Goal: Task Accomplishment & Management: Use online tool/utility

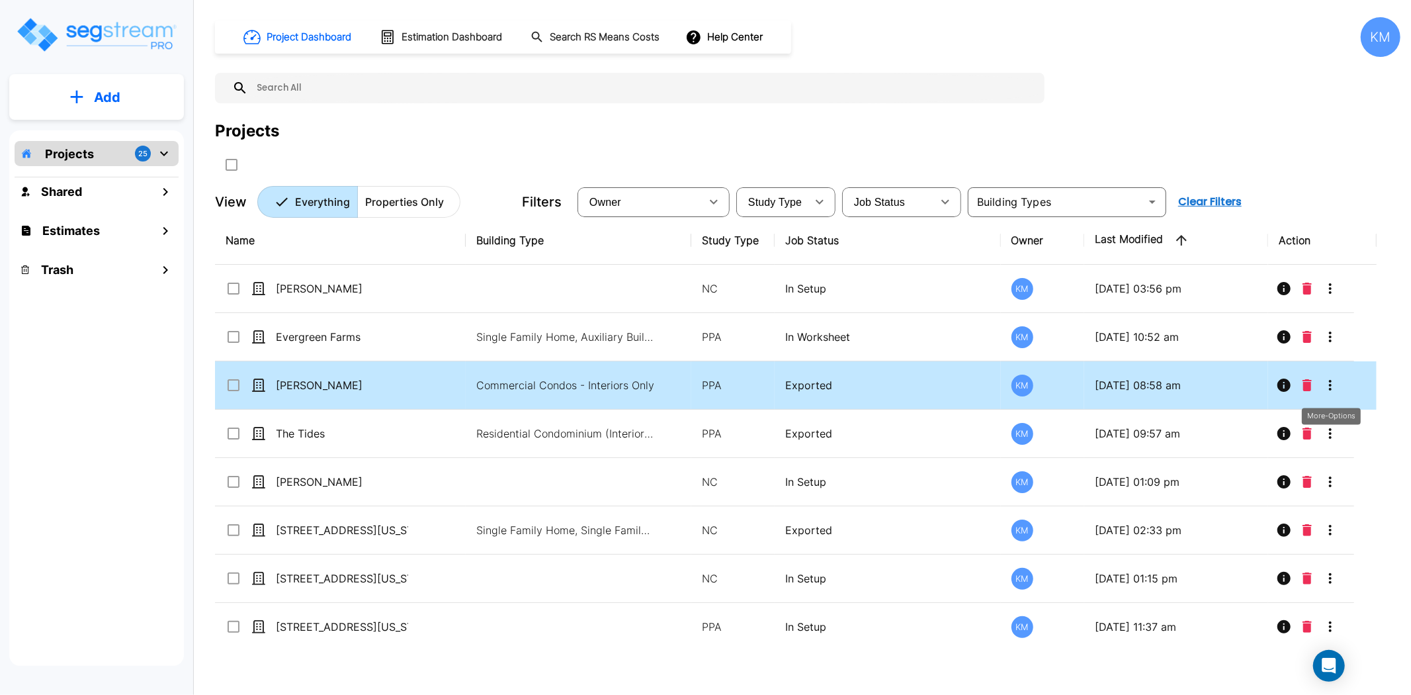
click at [1330, 380] on icon "More-Options" at bounding box center [1330, 385] width 3 height 11
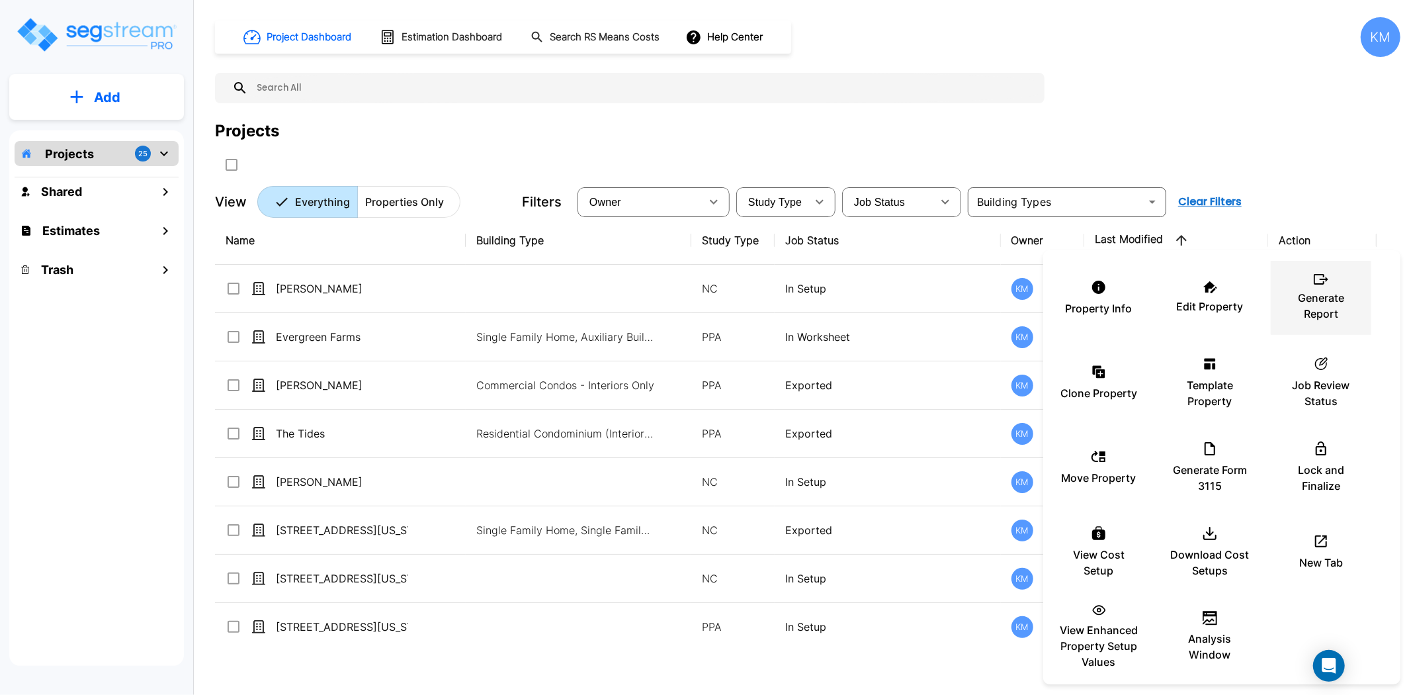
click at [1314, 314] on p "Generate Report" at bounding box center [1320, 306] width 79 height 32
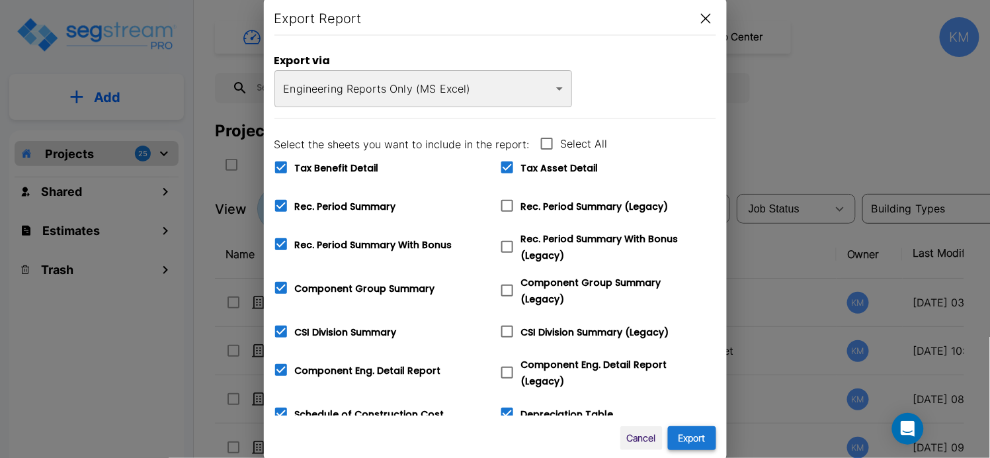
click at [696, 445] on button "Export" at bounding box center [692, 438] width 48 height 24
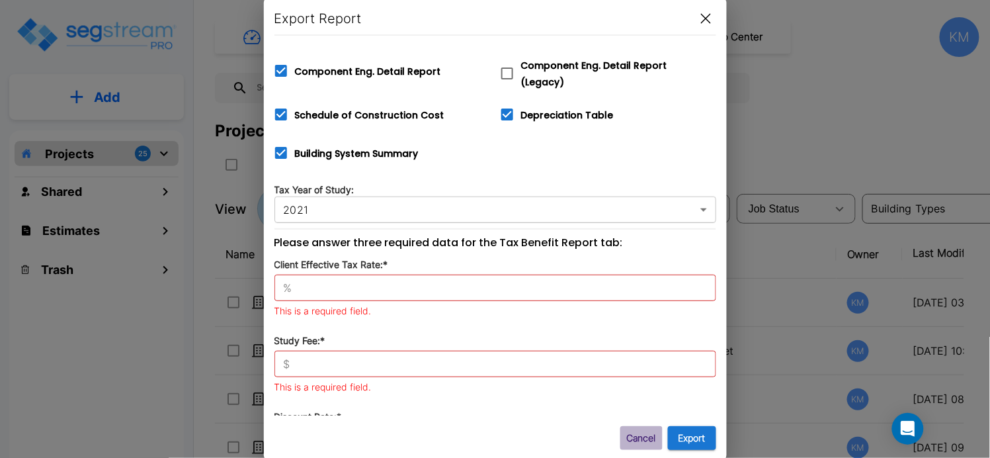
click at [634, 433] on button "Cancel" at bounding box center [642, 438] width 42 height 24
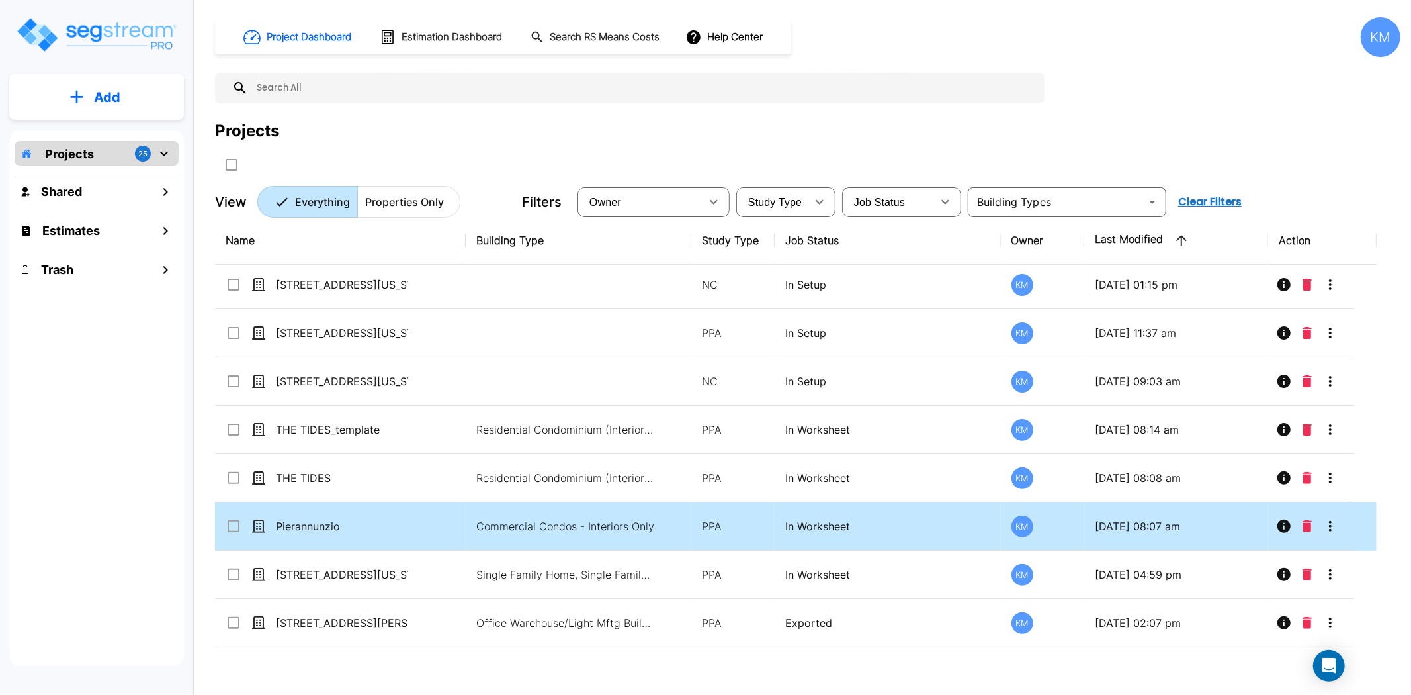
scroll to position [0, 0]
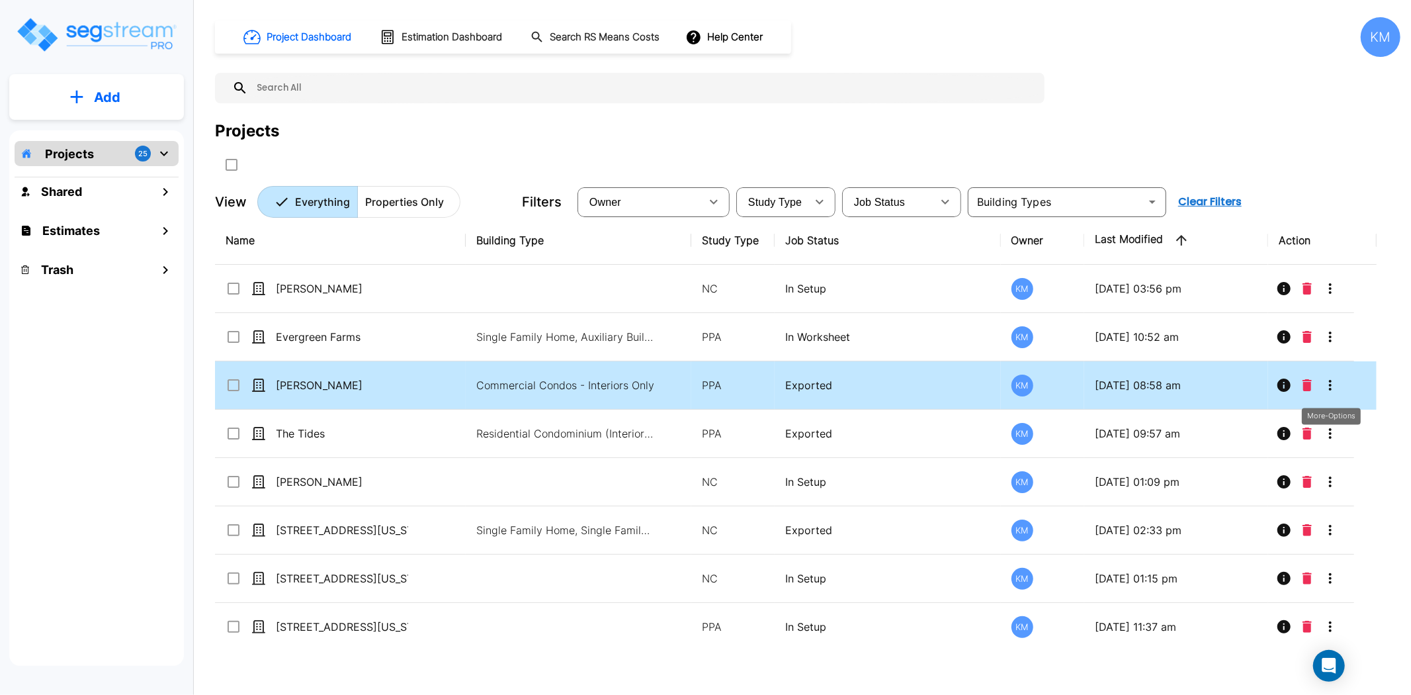
click at [1337, 390] on icon "More-Options" at bounding box center [1330, 385] width 16 height 16
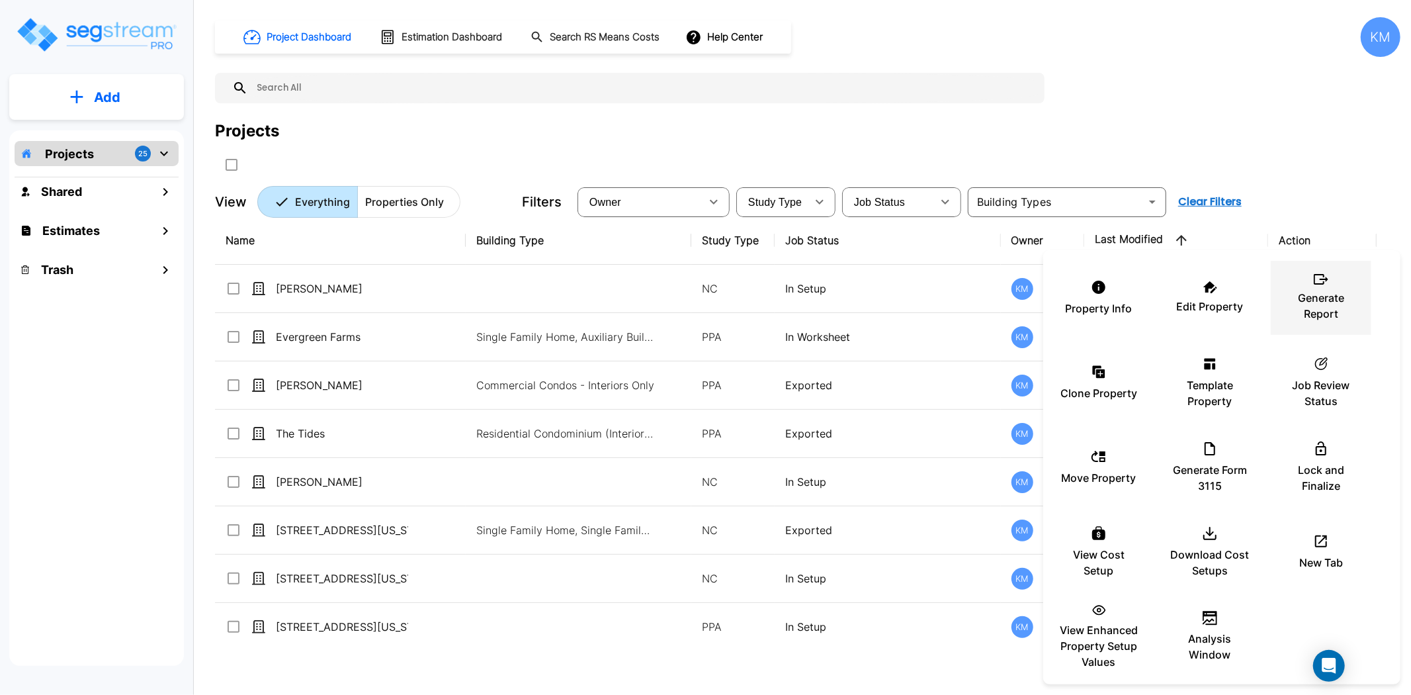
click at [1320, 314] on p "Generate Report" at bounding box center [1320, 306] width 79 height 32
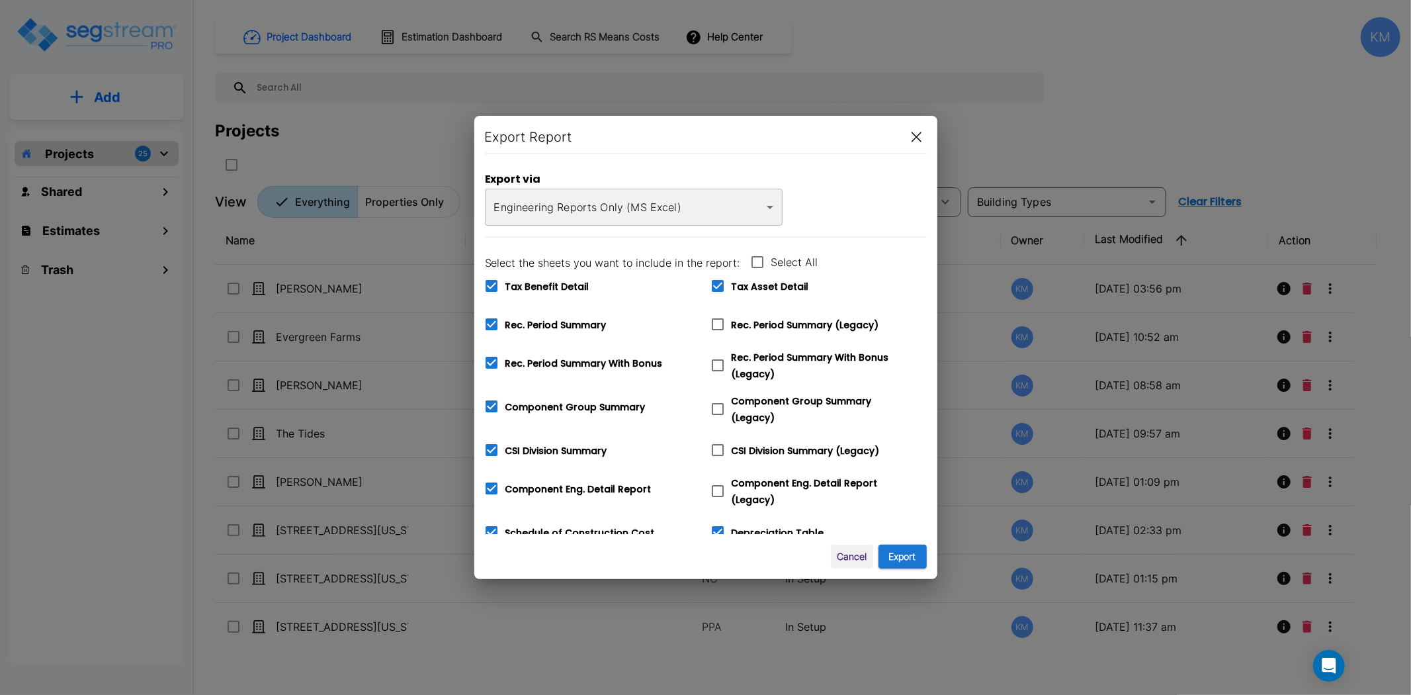
click at [549, 287] on span "Tax Benefit Detail" at bounding box center [547, 286] width 84 height 13
click at [491, 283] on input "Tax Benefit Detail" at bounding box center [484, 277] width 13 height 11
checkbox input "false"
click at [894, 568] on button "Export" at bounding box center [903, 556] width 48 height 24
